Goal: Navigation & Orientation: Go to known website

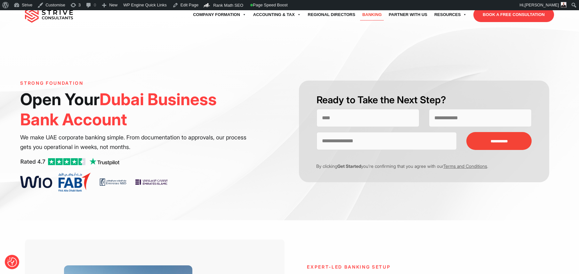
click at [58, 15] on img at bounding box center [49, 15] width 48 height 16
